Goal: Information Seeking & Learning: Find specific fact

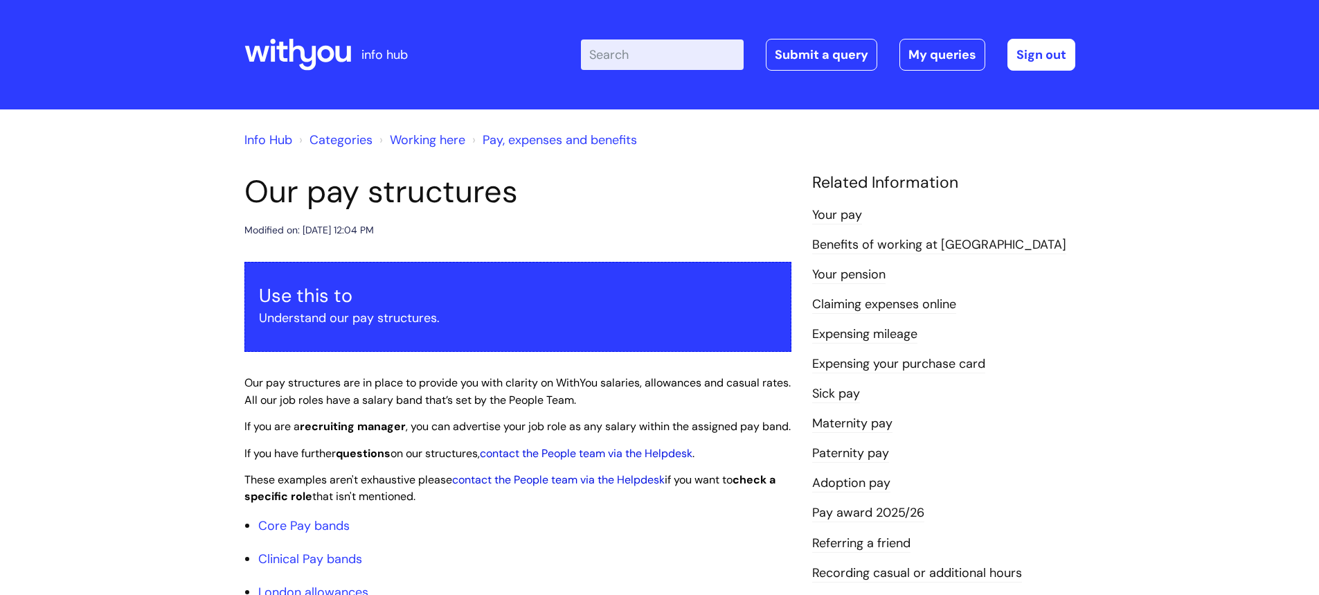
click at [295, 47] on icon at bounding box center [302, 55] width 27 height 32
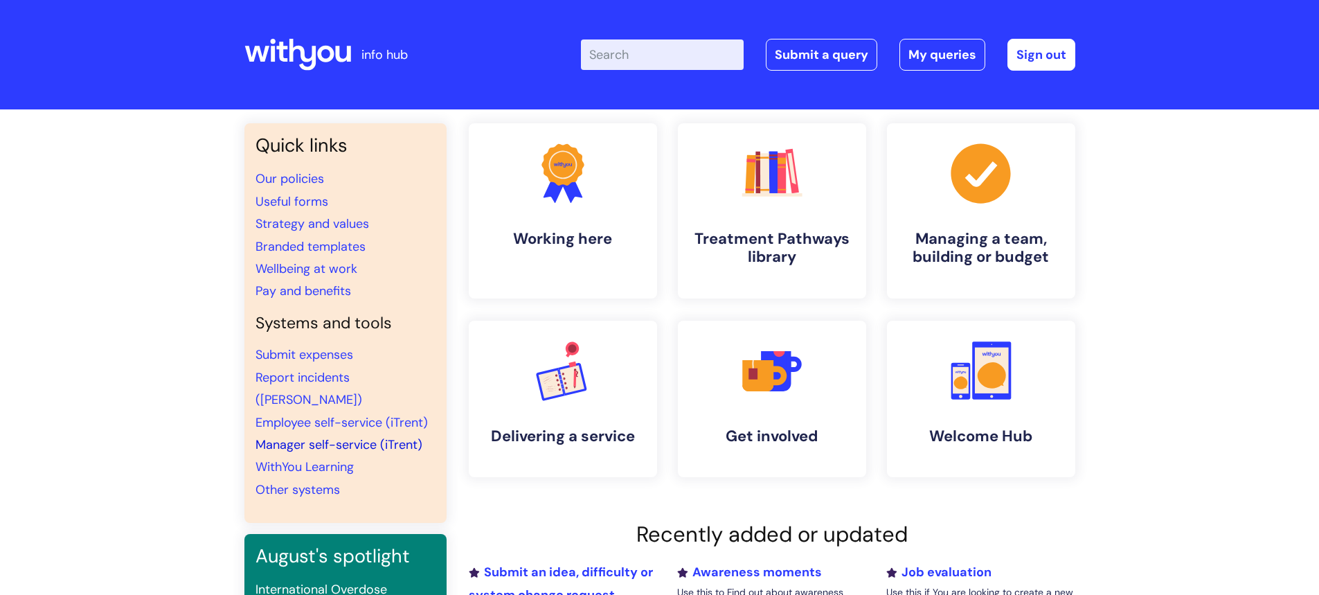
click at [298, 436] on link "Manager self-service (iTrent)" at bounding box center [338, 444] width 167 height 17
click at [660, 56] on input "Enter your search term here..." at bounding box center [662, 54] width 163 height 30
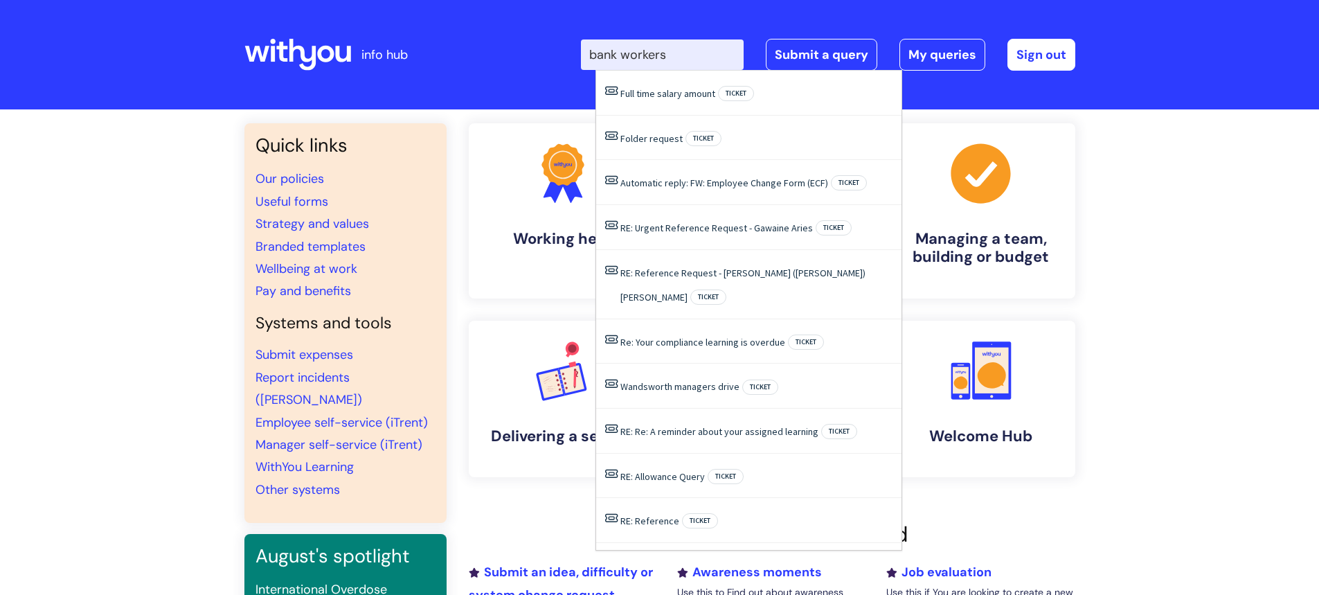
type input "bank workers"
click button "Search" at bounding box center [0, 0] width 0 height 0
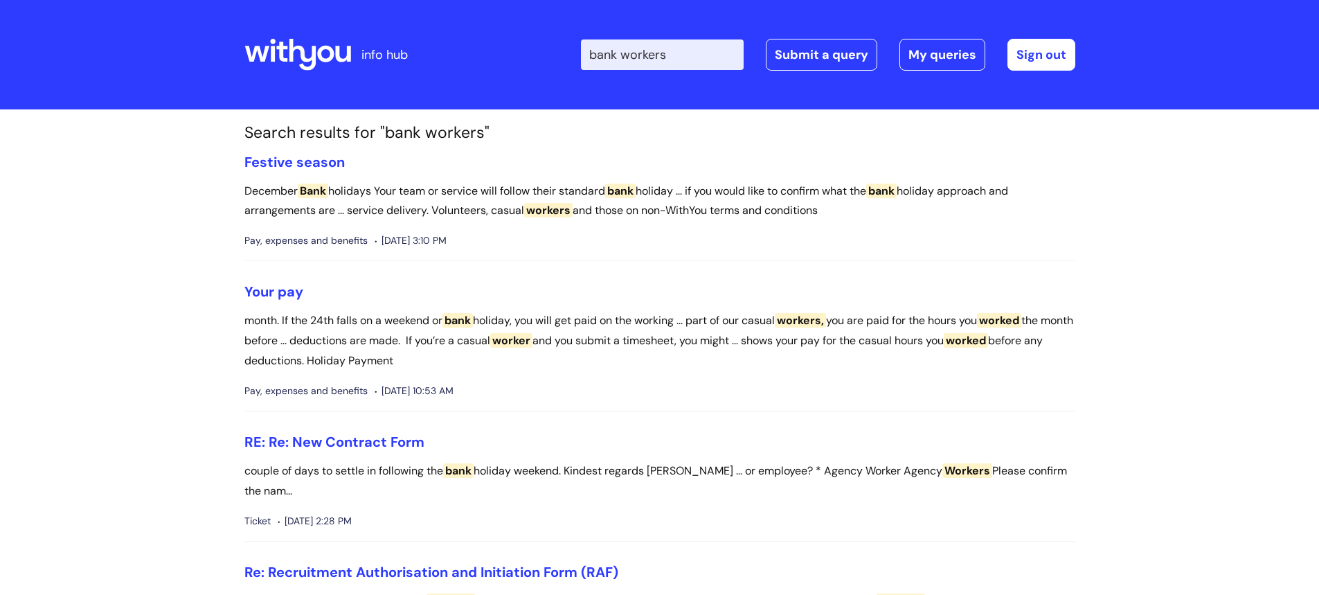
click at [278, 50] on icon at bounding box center [297, 54] width 107 height 33
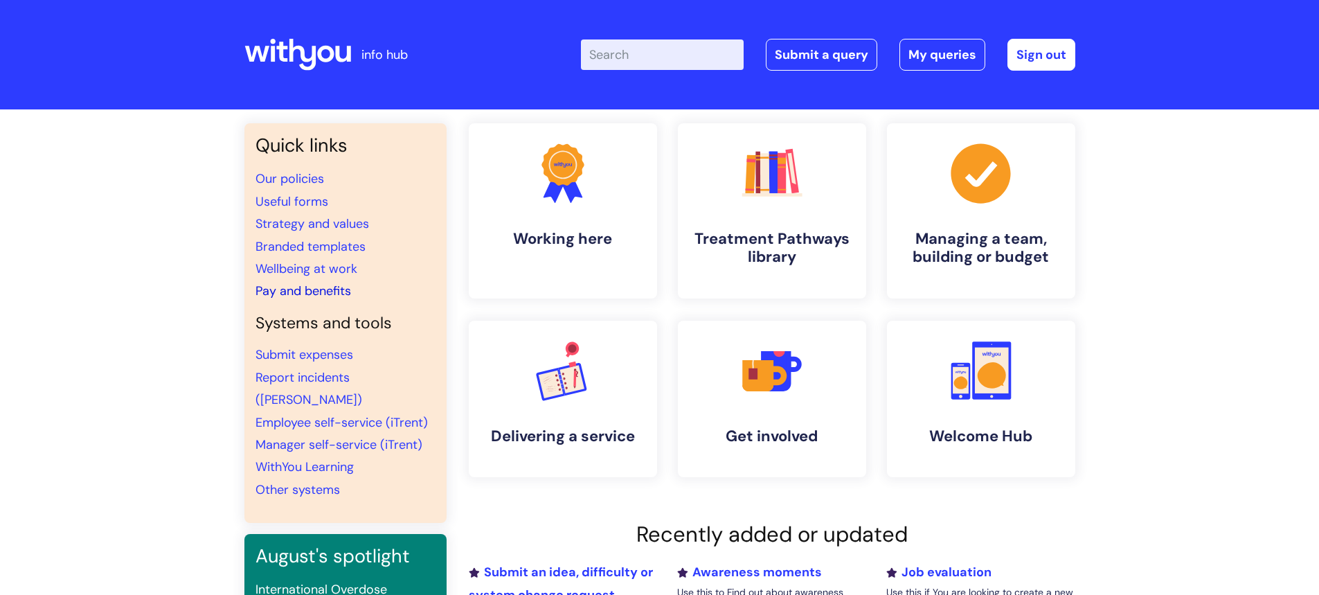
click at [282, 285] on link "Pay and benefits" at bounding box center [303, 290] width 96 height 17
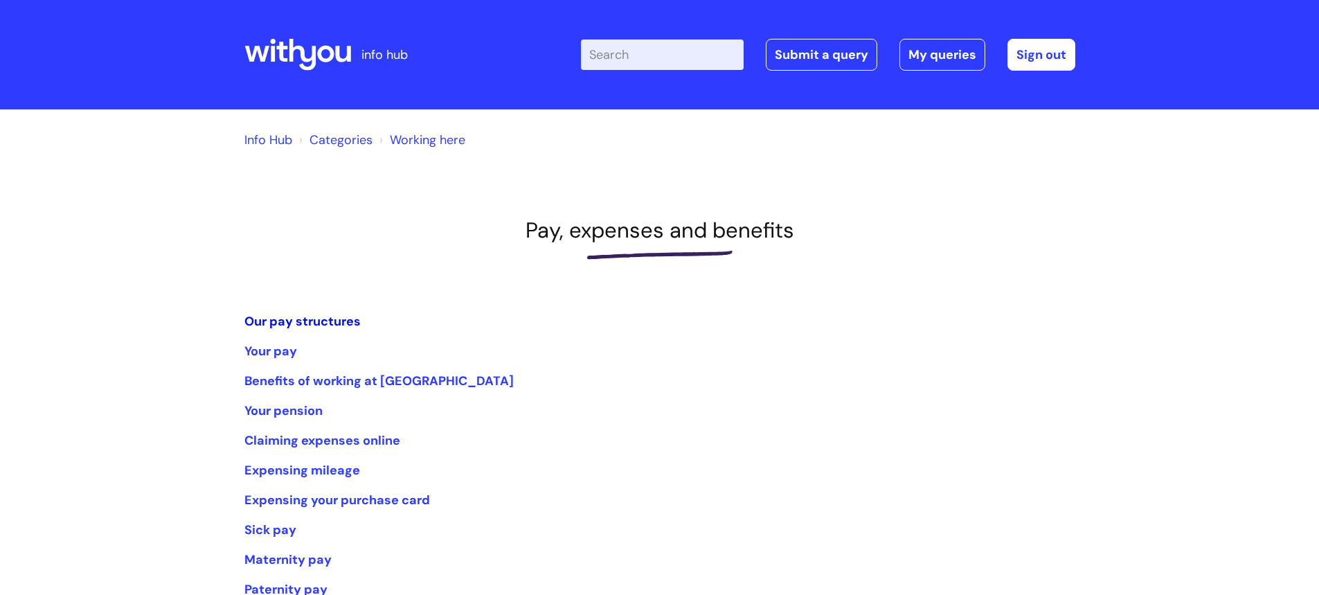
click at [296, 322] on link "Our pay structures" at bounding box center [302, 321] width 116 height 17
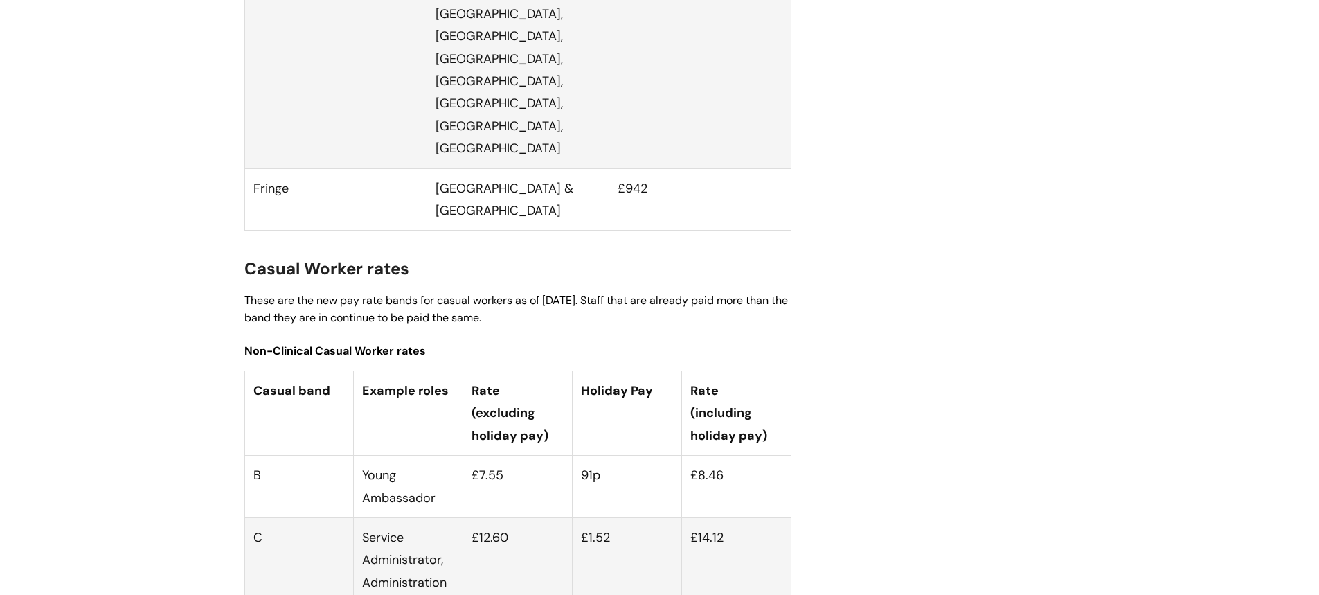
scroll to position [3669, 0]
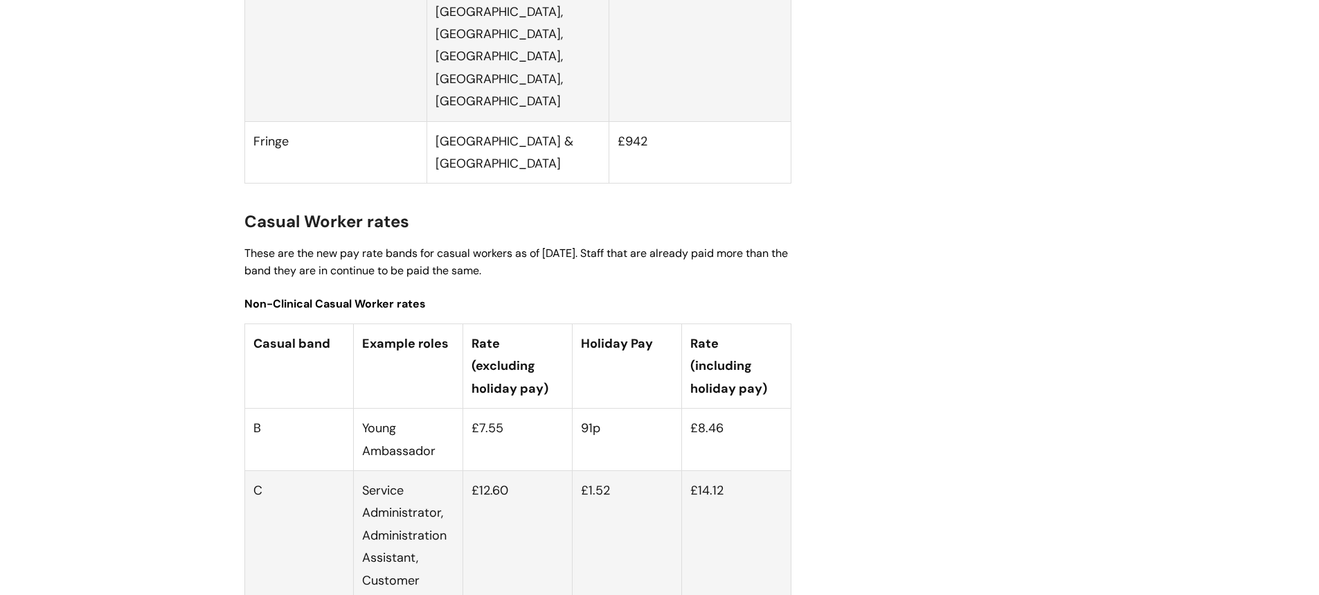
drag, startPoint x: 256, startPoint y: 299, endPoint x: 741, endPoint y: 339, distance: 486.2
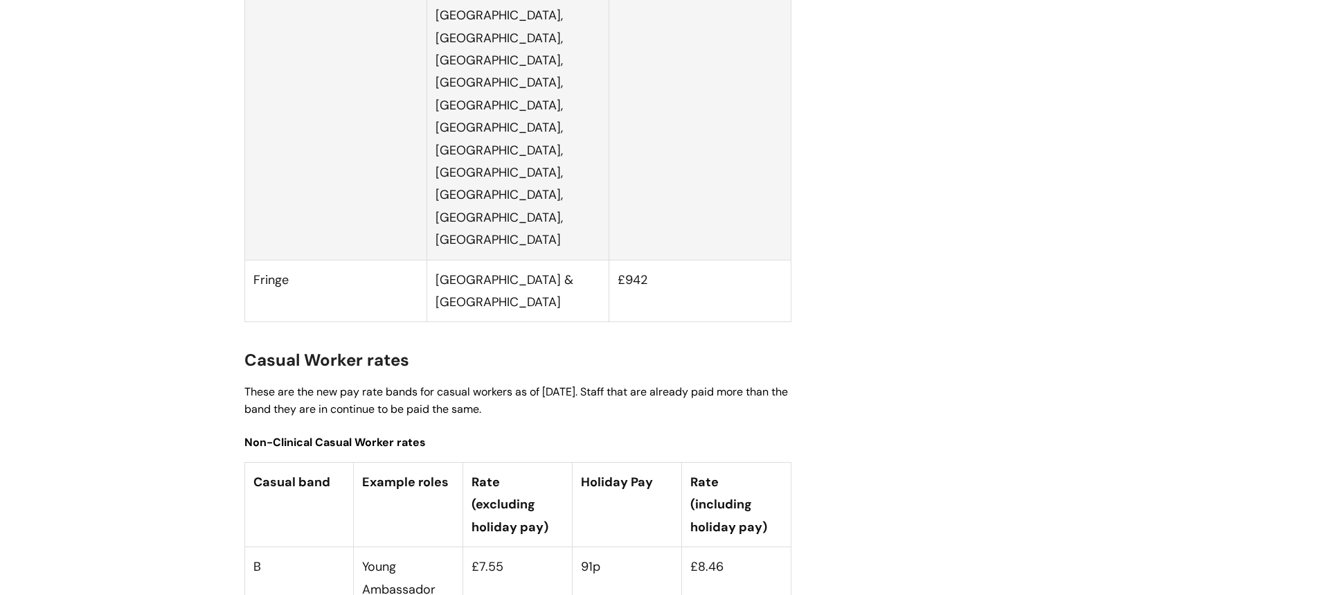
scroll to position [3600, 0]
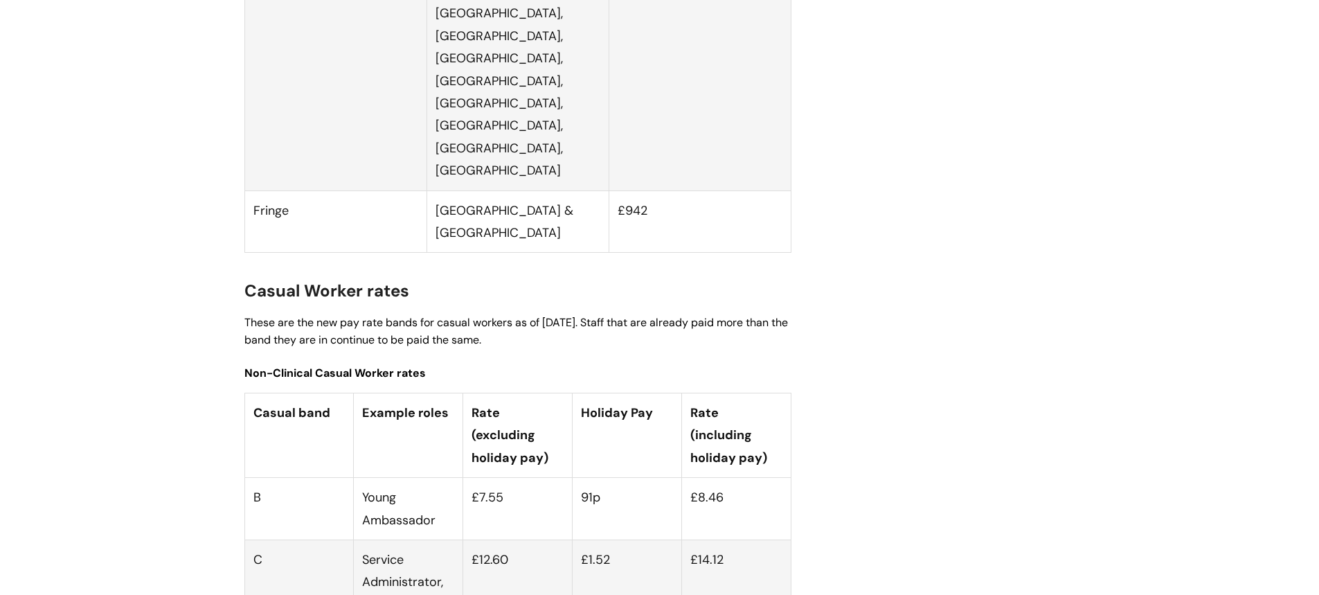
copy tr "D Recovery Worker, YP Worker, Navigator, Data Officer (Services) £12.90 £1.56 £…"
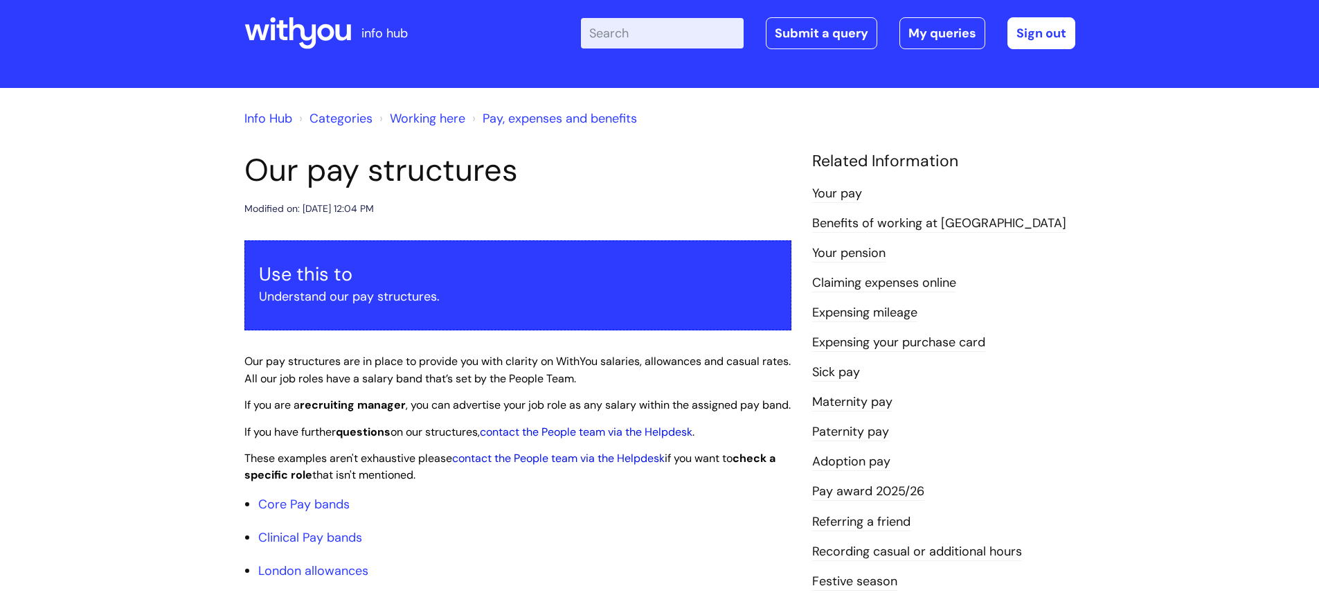
scroll to position [0, 0]
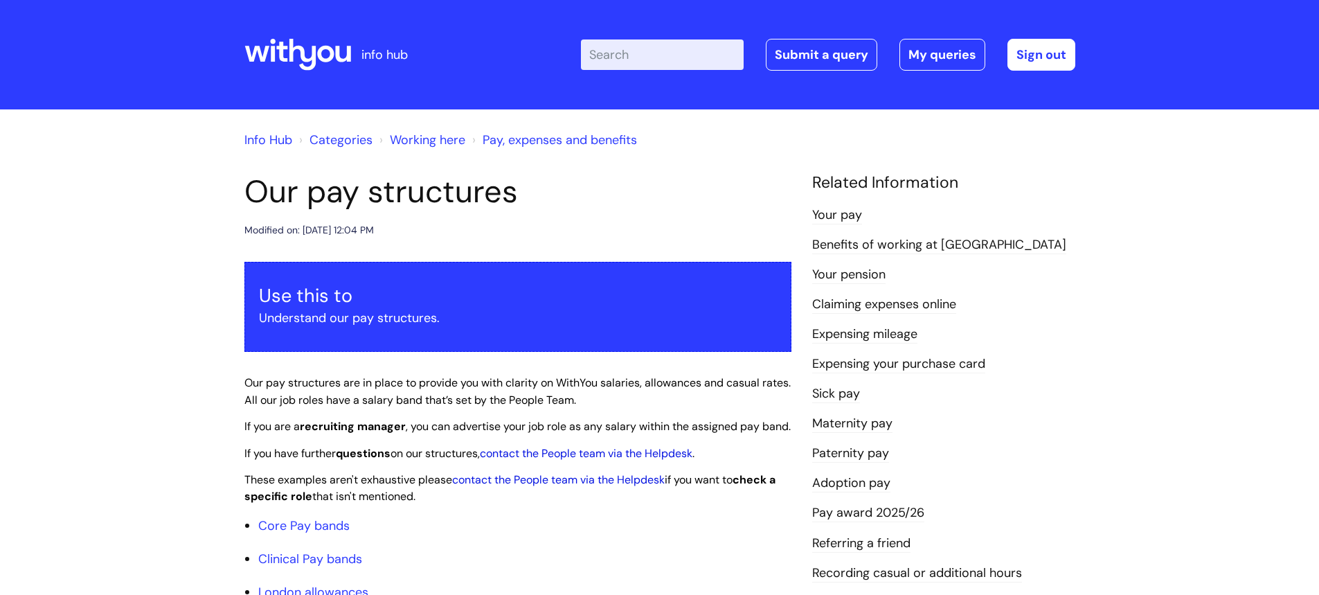
click at [275, 50] on icon at bounding box center [297, 54] width 107 height 33
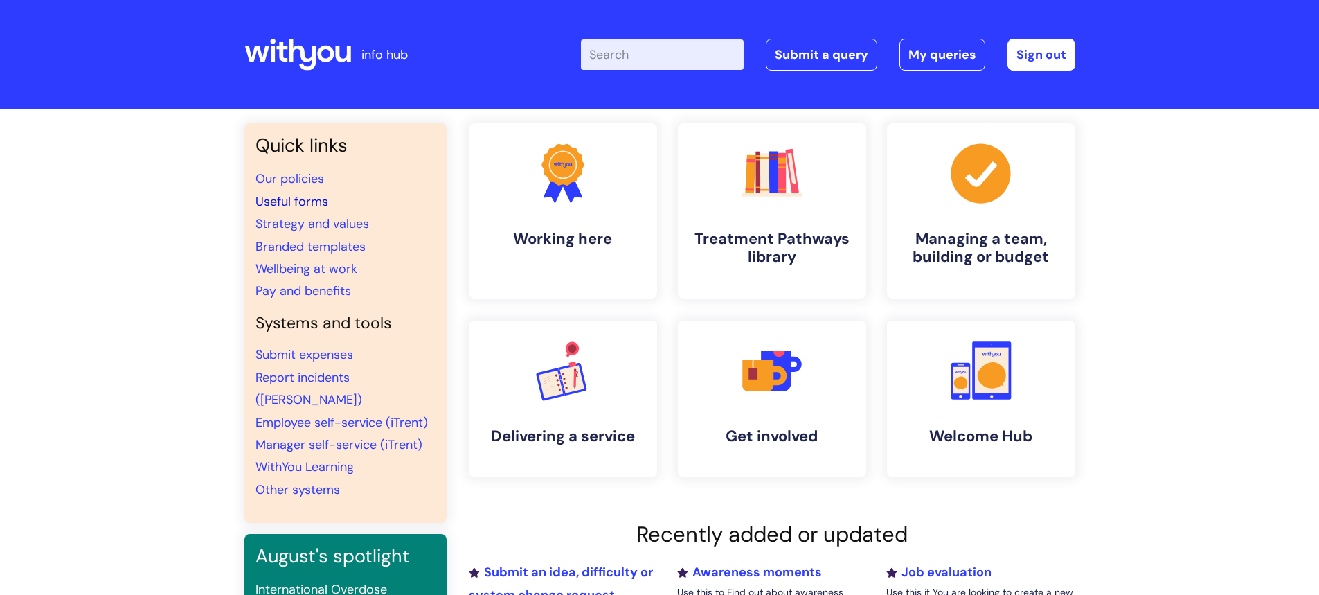
click at [292, 194] on link "Useful forms" at bounding box center [291, 201] width 73 height 17
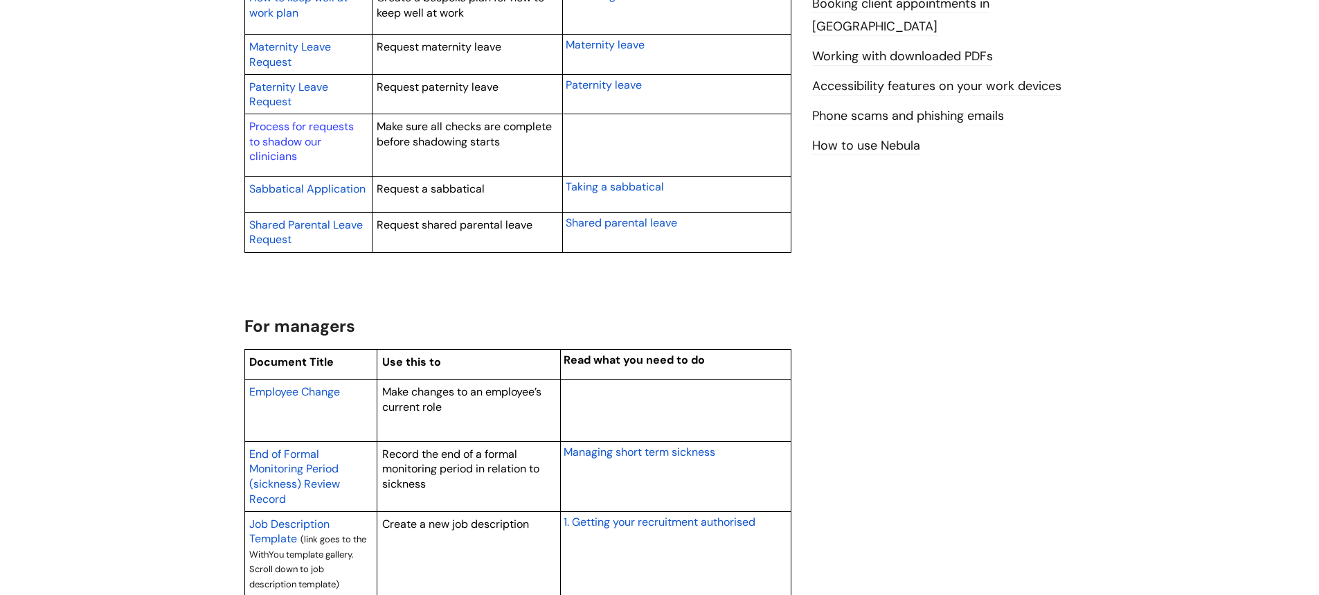
scroll to position [831, 0]
click at [325, 388] on span "Employee Change" at bounding box center [294, 390] width 91 height 15
